Goal: Transaction & Acquisition: Obtain resource

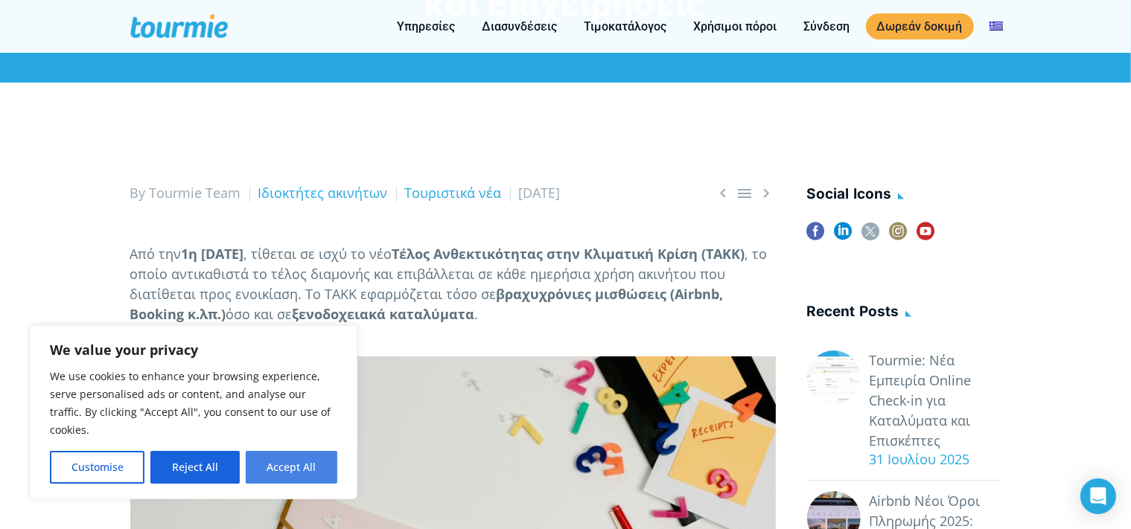
click at [284, 475] on button "Accept All" at bounding box center [292, 467] width 92 height 33
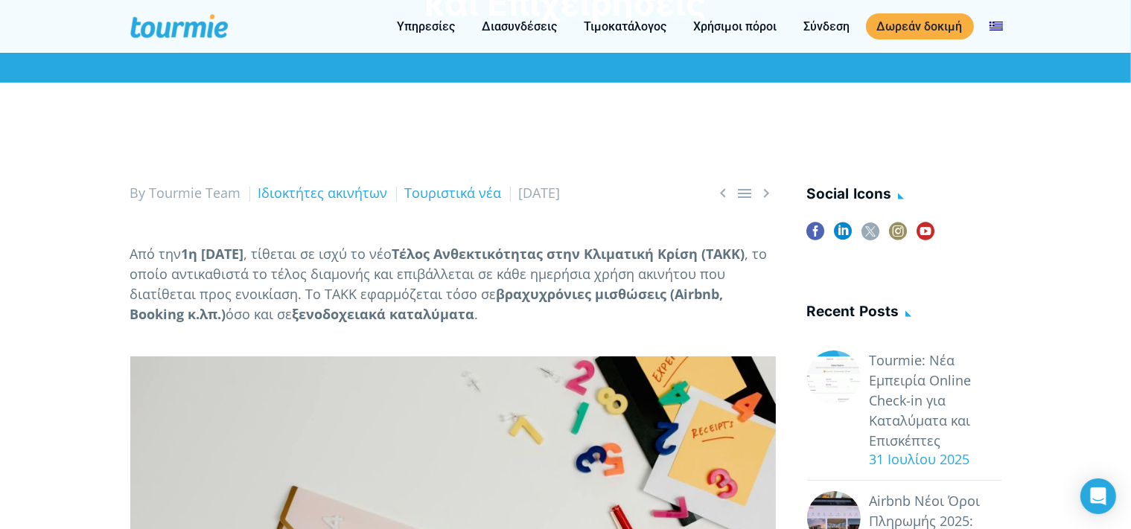
checkbox input "true"
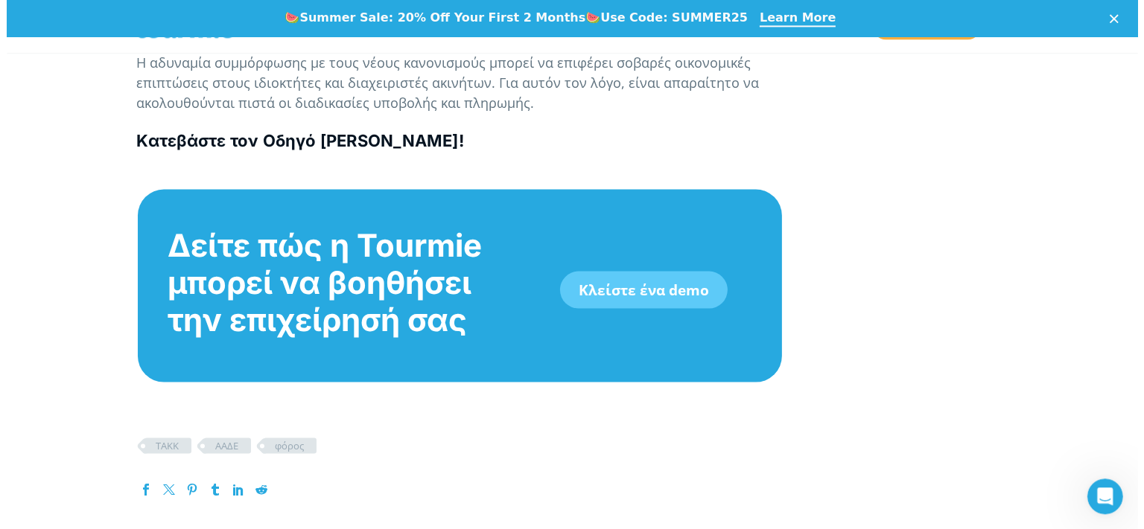
scroll to position [2201, 0]
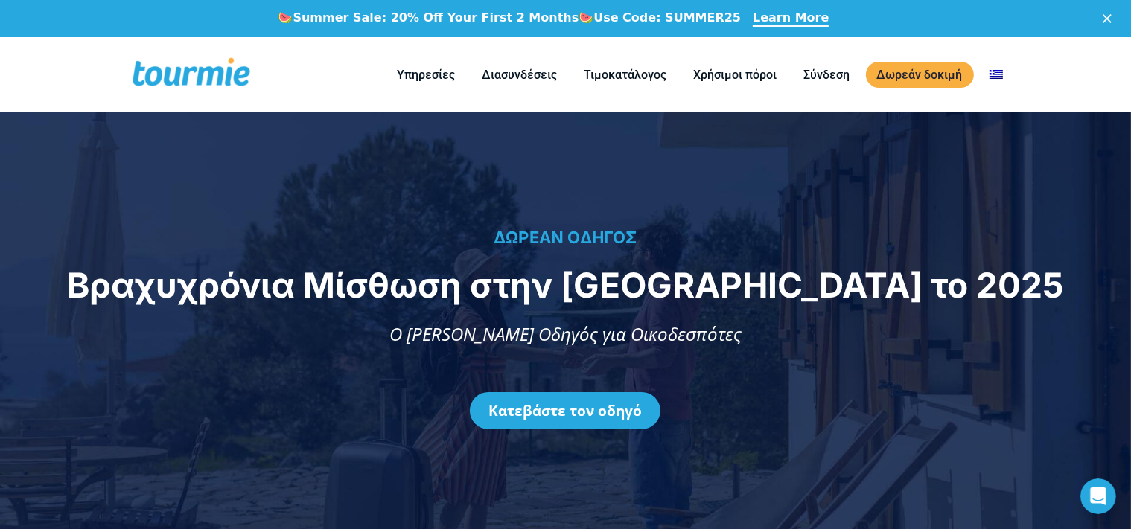
checkbox input "true"
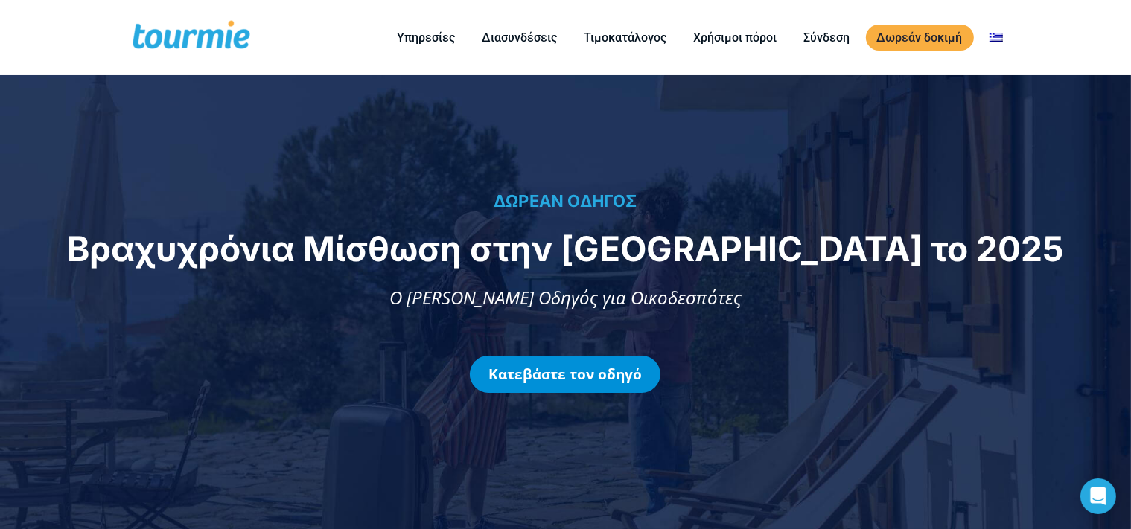
click at [501, 377] on link "Κατεβάστε τον οδηγό" at bounding box center [565, 374] width 191 height 37
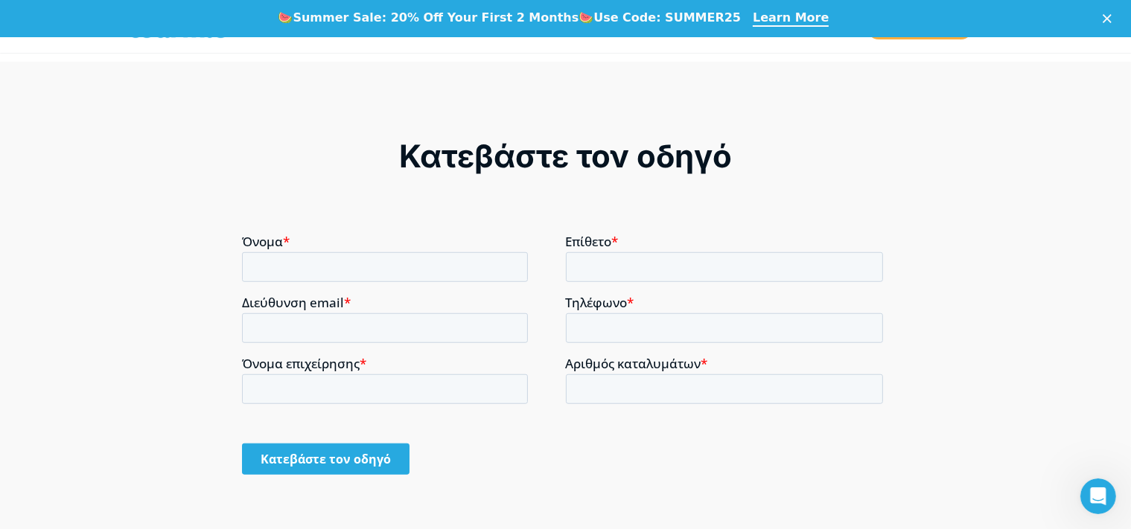
scroll to position [1179, 0]
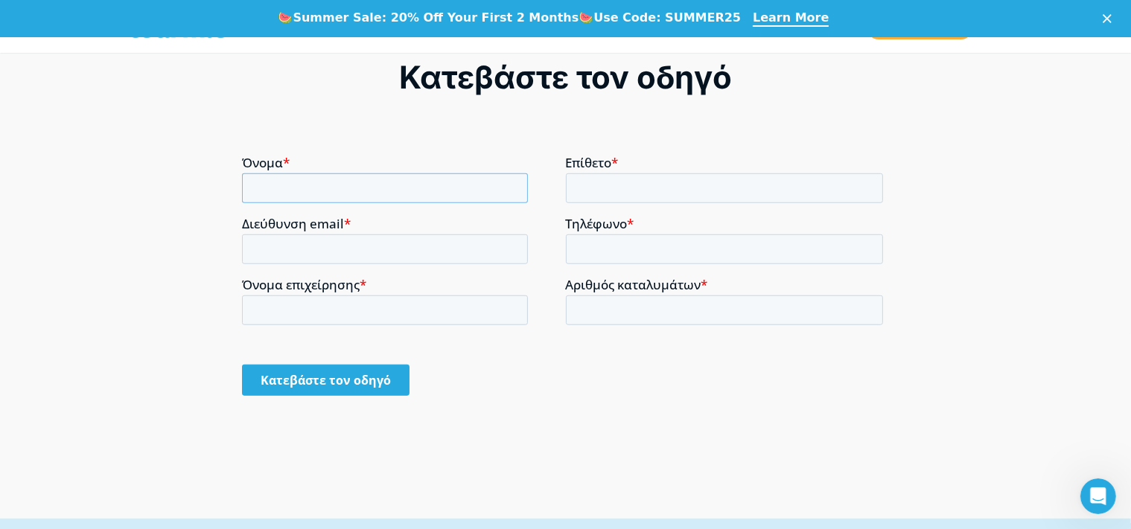
click at [281, 192] on input "Όνομα *" at bounding box center [384, 188] width 286 height 30
type input "ΝΙΚΟΛΕΤΑ"
type input "ΚΟΥΒΑΡΗ"
type input "[EMAIL_ADDRESS][DOMAIN_NAME]"
click at [600, 246] on input "Τηλέφωνο *" at bounding box center [724, 250] width 318 height 30
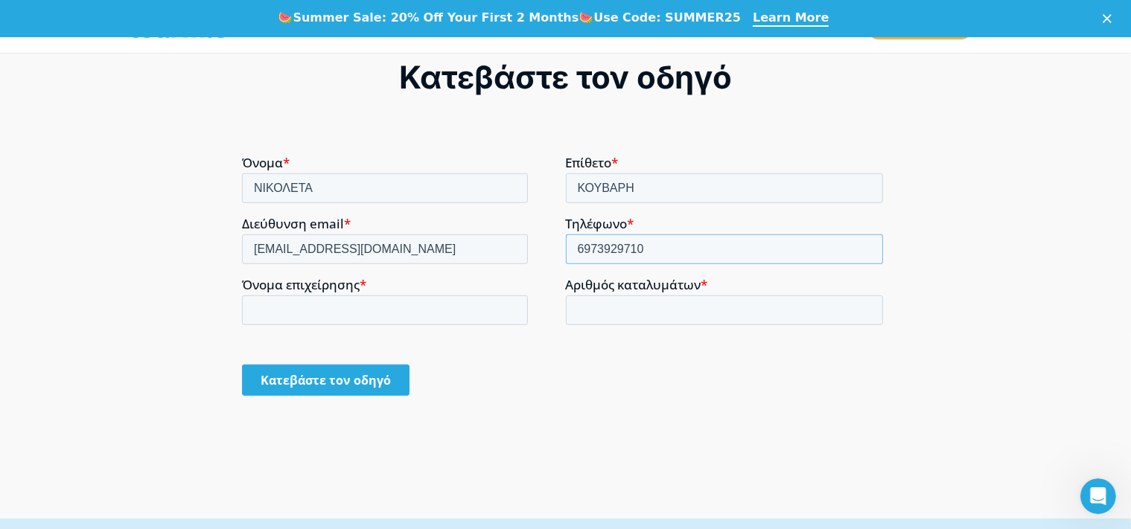
type input "6973929710"
click at [267, 305] on input "Όνομα επιχείρησης *" at bounding box center [384, 311] width 286 height 30
type input "α"
type input "emazingview"
click at [607, 309] on input "Αριθμός καταλυμάτων *" at bounding box center [724, 311] width 318 height 30
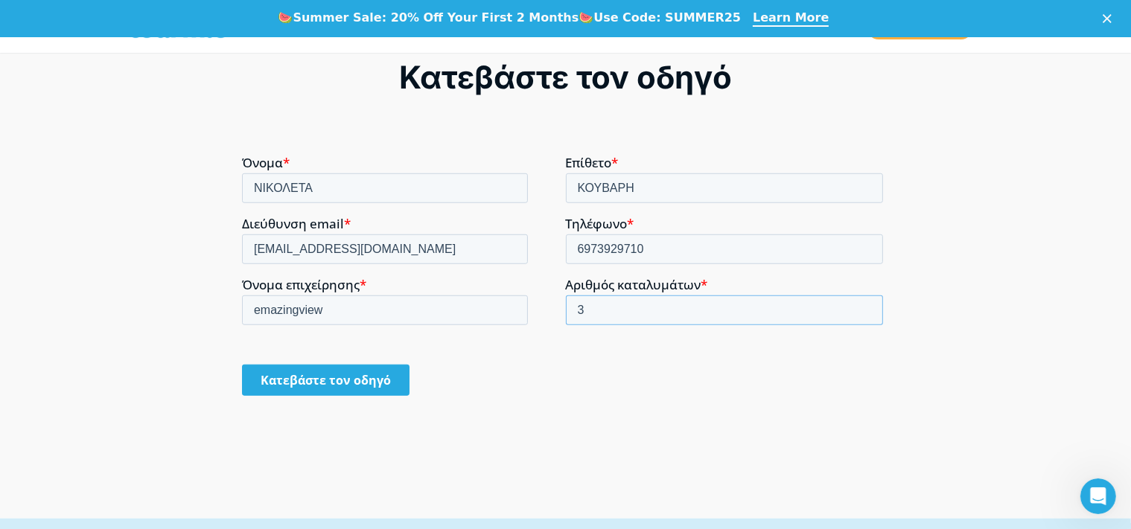
type input "3"
drag, startPoint x: 253, startPoint y: 309, endPoint x: 334, endPoint y: 310, distance: 80.4
click at [334, 310] on input "emazingview" at bounding box center [384, 311] width 286 height 30
click at [258, 304] on input "emazingview" at bounding box center [384, 311] width 286 height 30
click at [299, 313] on input "Amazingview" at bounding box center [384, 311] width 286 height 30
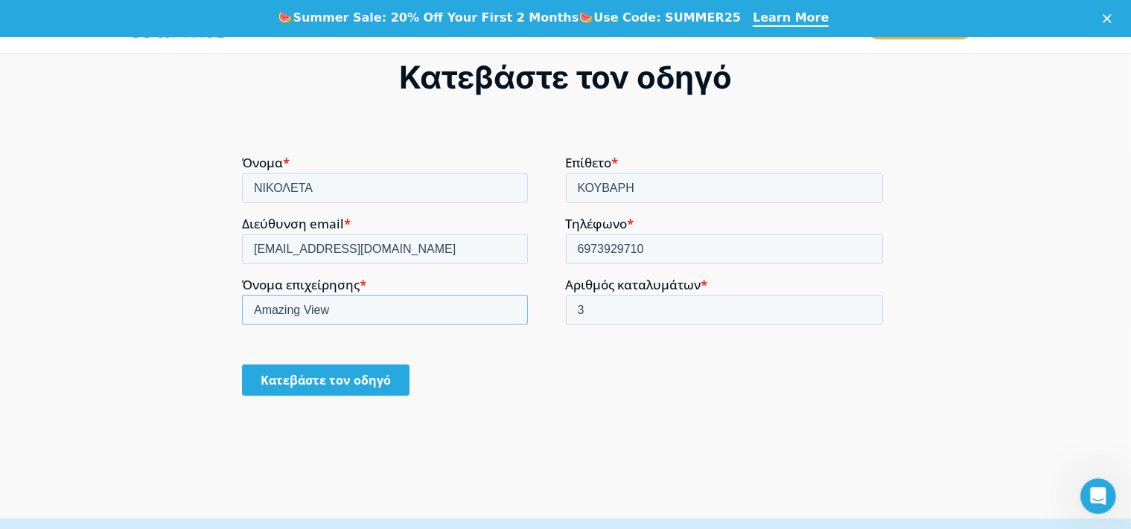
type input "Amazing View"
click at [307, 374] on input "Κατεβάστε τον οδηγό" at bounding box center [325, 380] width 168 height 31
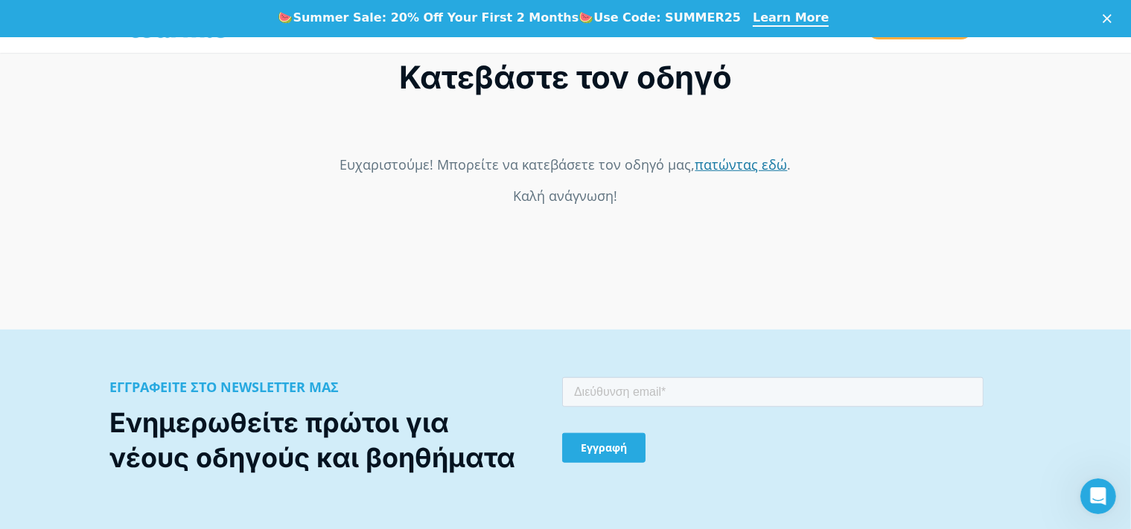
click at [745, 173] on link "πατώντας εδώ" at bounding box center [741, 165] width 92 height 18
